Goal: Task Accomplishment & Management: Complete application form

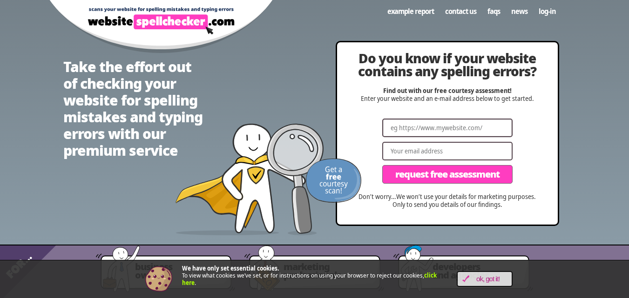
click at [415, 127] on input "Website" at bounding box center [447, 128] width 130 height 19
paste input "[URL][DOMAIN_NAME]"
type input "[URL][DOMAIN_NAME]"
click at [423, 154] on input "Email" at bounding box center [447, 151] width 130 height 19
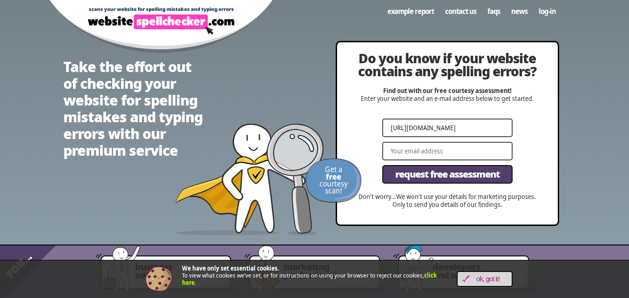
click at [439, 170] on span "Request Free Assessment" at bounding box center [447, 174] width 104 height 9
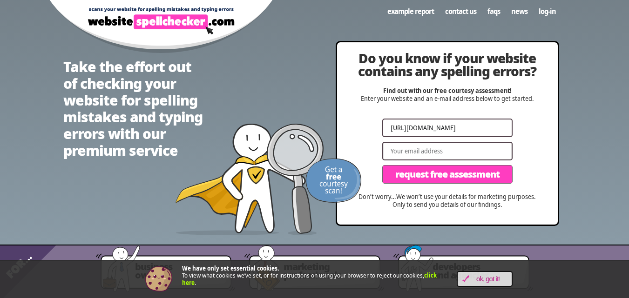
click at [419, 153] on input "Email" at bounding box center [447, 151] width 130 height 19
click at [411, 151] on input "Email" at bounding box center [447, 151] width 130 height 19
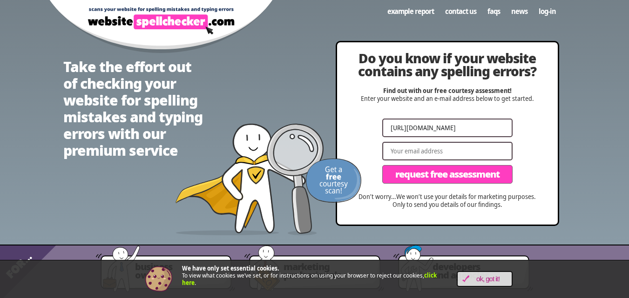
drag, startPoint x: 411, startPoint y: 151, endPoint x: 449, endPoint y: 150, distance: 38.2
click at [449, 150] on input "Email" at bounding box center [447, 151] width 130 height 19
type input "c"
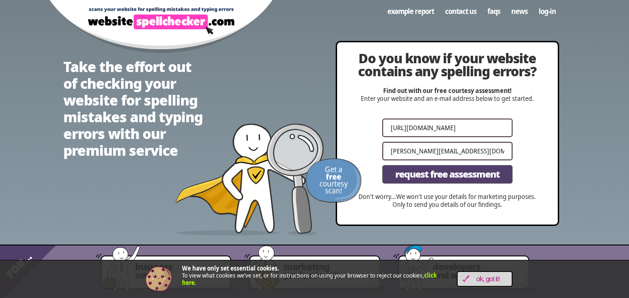
type input "[PERSON_NAME][EMAIL_ADDRESS][DOMAIN_NAME]"
click at [429, 179] on span "Request Free Assessment" at bounding box center [447, 174] width 104 height 9
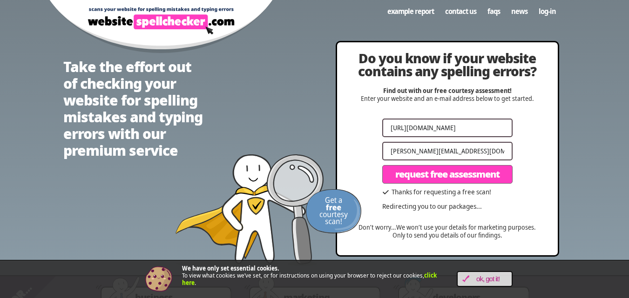
click at [383, 194] on div "Thanks for requesting a free scan! Redirecting you to our packages..." at bounding box center [447, 199] width 130 height 21
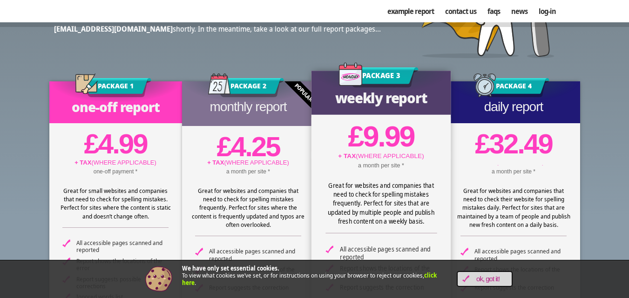
scroll to position [86, 0]
